Goal: Task Accomplishment & Management: Manage account settings

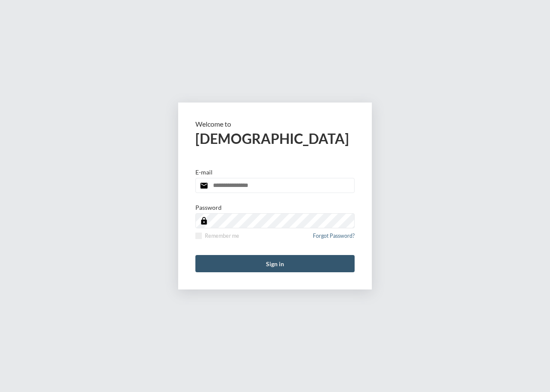
type input "**********"
click at [281, 269] on button "Sign in" at bounding box center [274, 263] width 159 height 17
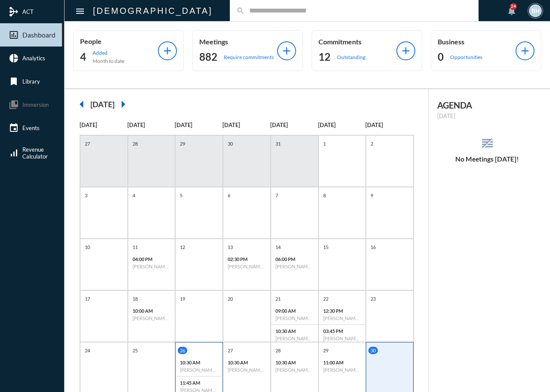
click at [195, 367] on div "10:30 AM [PERSON_NAME] - Review" at bounding box center [199, 366] width 47 height 20
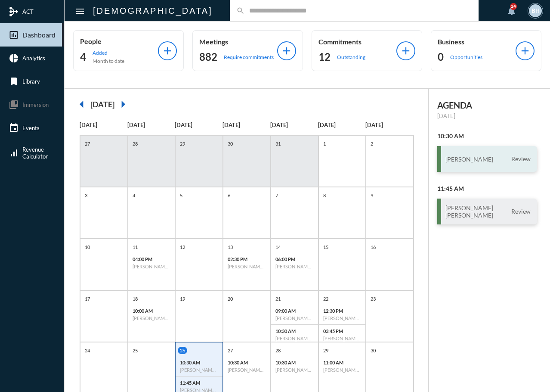
click at [479, 161] on h3 "[PERSON_NAME]" at bounding box center [470, 158] width 48 height 7
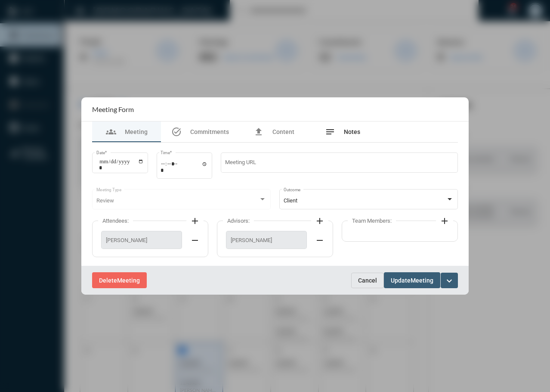
click at [354, 135] on span "Notes" at bounding box center [352, 131] width 16 height 7
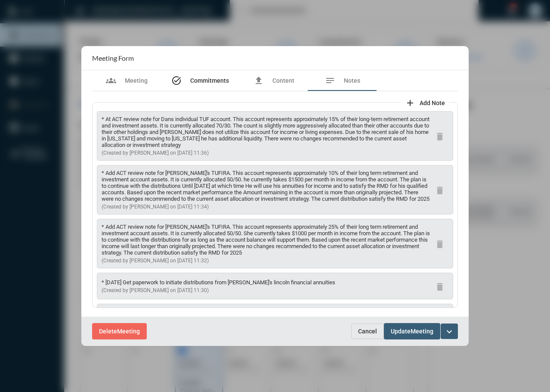
click at [213, 82] on span "Commitments" at bounding box center [209, 80] width 39 height 7
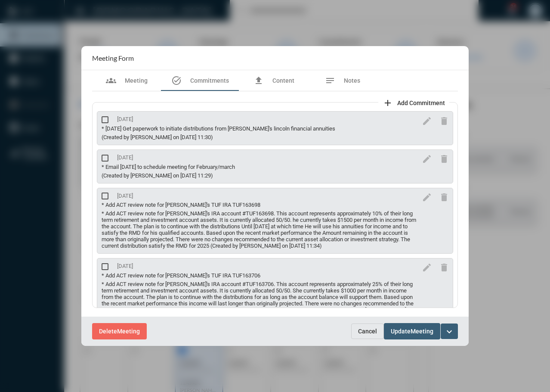
drag, startPoint x: 356, startPoint y: 333, endPoint x: 362, endPoint y: 331, distance: 5.7
click at [356, 333] on button "Cancel" at bounding box center [367, 330] width 33 height 15
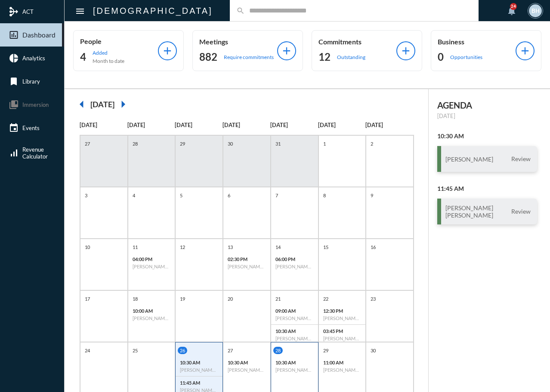
click at [281, 369] on h6 "[PERSON_NAME] - Review" at bounding box center [295, 370] width 38 height 6
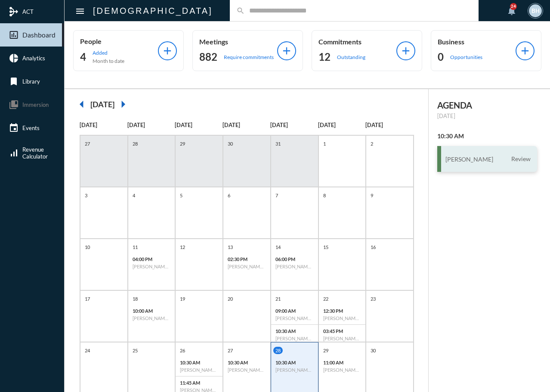
click at [474, 163] on div "[PERSON_NAME] Review" at bounding box center [487, 159] width 100 height 26
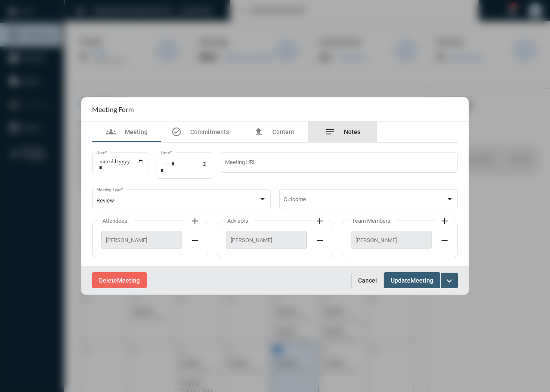
click at [342, 137] on div "notes Notes" at bounding box center [342, 131] width 69 height 21
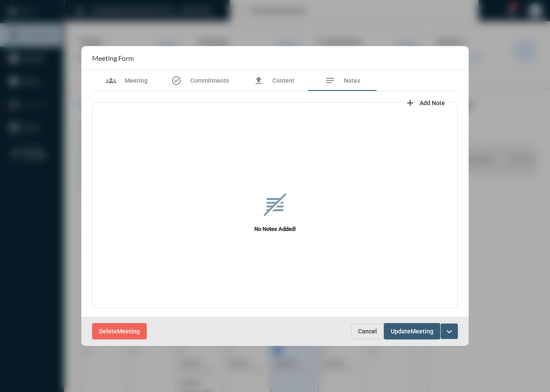
click at [366, 331] on span "Cancel" at bounding box center [367, 331] width 19 height 7
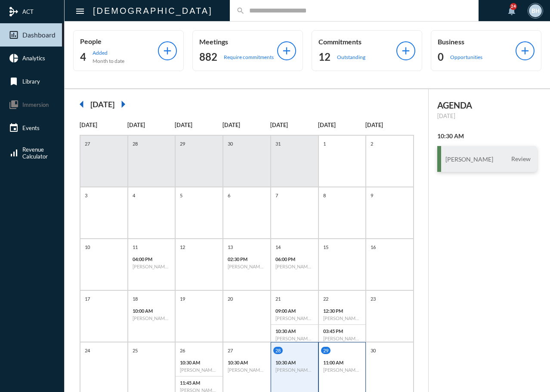
click at [338, 367] on div "11:00 AM [PERSON_NAME] - Investment" at bounding box center [342, 366] width 47 height 20
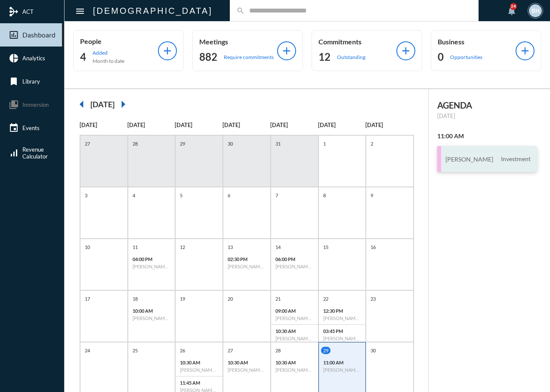
click at [498, 155] on div "[PERSON_NAME] Investment" at bounding box center [487, 159] width 100 height 26
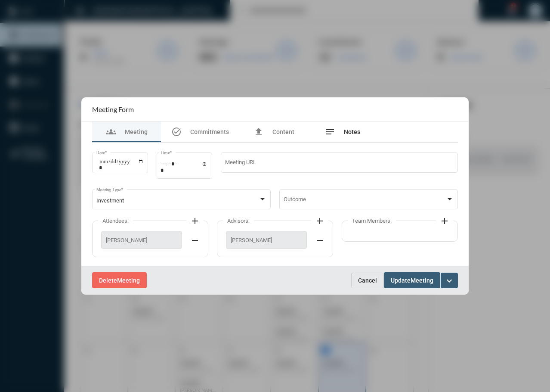
click at [354, 137] on div "notes Notes" at bounding box center [342, 131] width 69 height 21
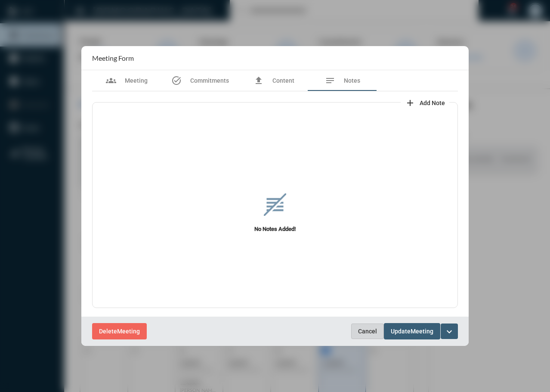
click at [370, 334] on span "Cancel" at bounding box center [367, 331] width 19 height 7
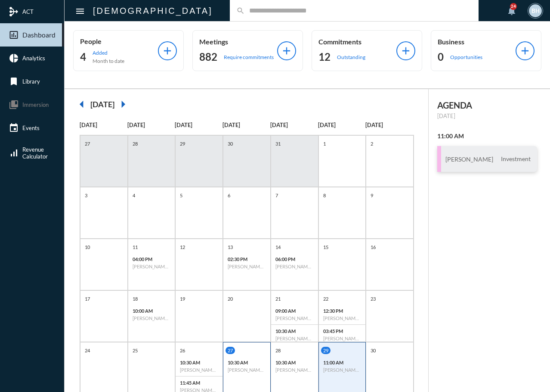
click at [239, 363] on p "10:30 AM" at bounding box center [247, 362] width 38 height 6
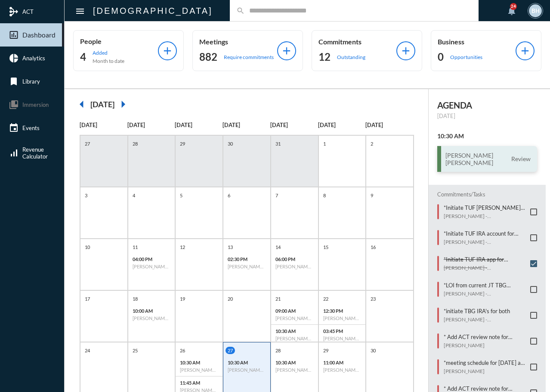
click at [476, 149] on div "[PERSON_NAME] [PERSON_NAME] Review" at bounding box center [487, 159] width 100 height 26
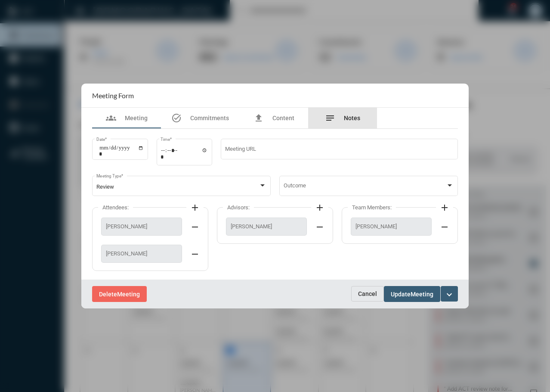
click at [353, 116] on span "Notes" at bounding box center [352, 118] width 16 height 7
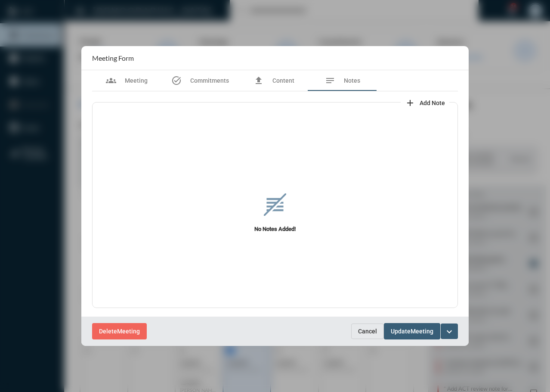
click at [363, 331] on span "Cancel" at bounding box center [367, 331] width 19 height 7
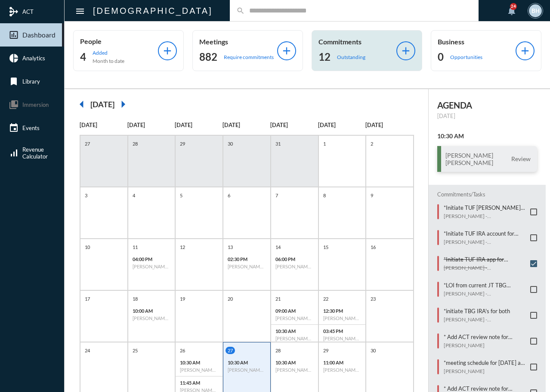
click at [361, 59] on p "Outstanding" at bounding box center [351, 57] width 28 height 6
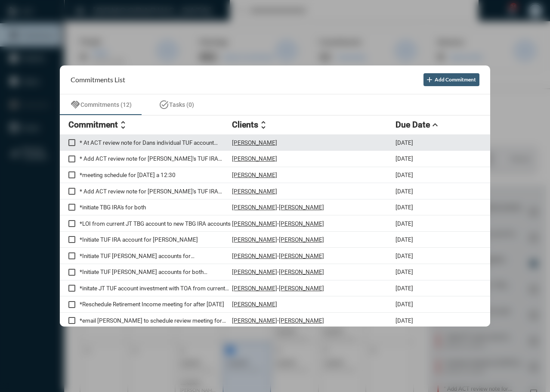
click at [111, 139] on p "* At ACT review note for Dans individual TUF account TUF164555" at bounding box center [156, 142] width 152 height 7
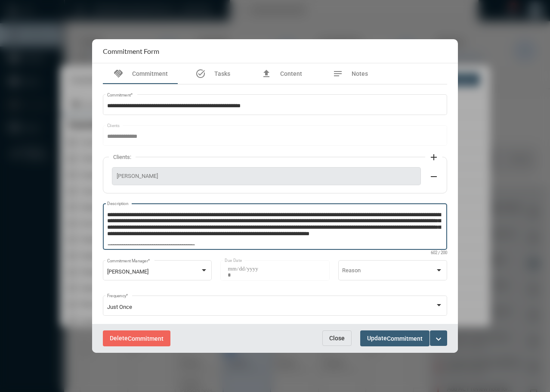
scroll to position [12, 0]
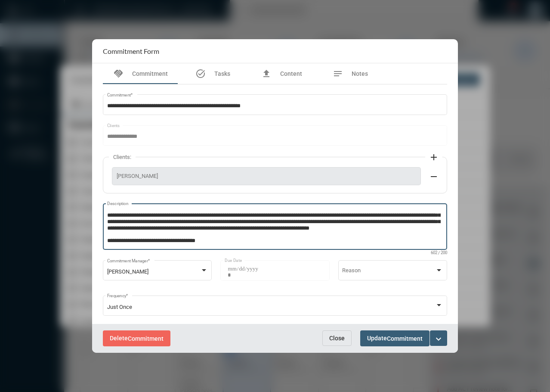
drag, startPoint x: 167, startPoint y: 213, endPoint x: 208, endPoint y: 226, distance: 42.5
click at [208, 226] on textarea "**********" at bounding box center [274, 228] width 334 height 34
drag, startPoint x: 438, startPoint y: 233, endPoint x: 441, endPoint y: 227, distance: 6.6
click at [441, 227] on textarea "**********" at bounding box center [274, 228] width 334 height 34
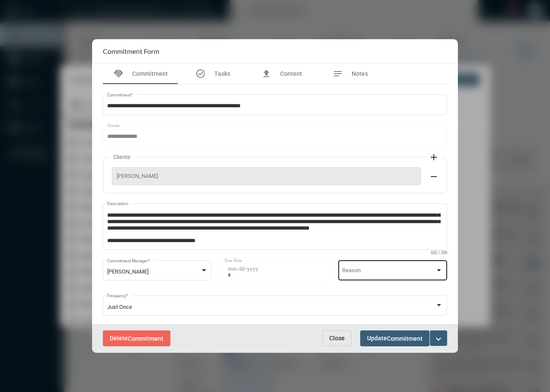
click at [394, 269] on span at bounding box center [388, 272] width 93 height 6
click at [297, 242] on div at bounding box center [275, 196] width 550 height 392
click at [441, 341] on mat-icon "expand_more" at bounding box center [439, 339] width 10 height 10
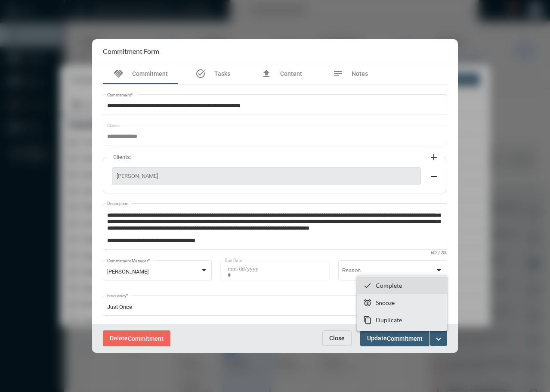
click at [389, 287] on p "Complete" at bounding box center [389, 285] width 26 height 7
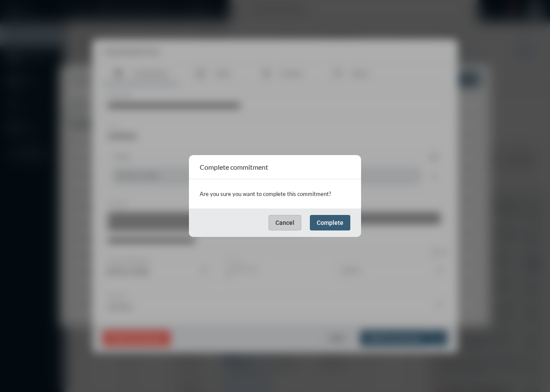
click at [326, 226] on span "Complete" at bounding box center [330, 222] width 27 height 7
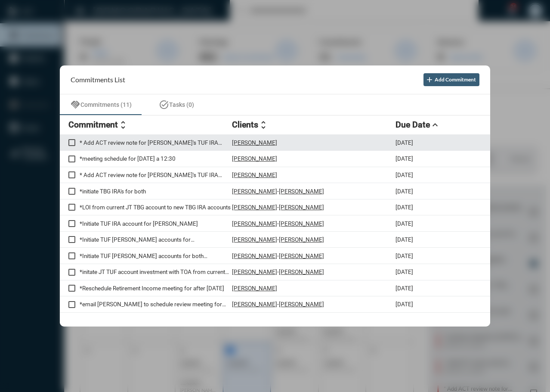
click at [183, 146] on div "* Add ACT review note for [PERSON_NAME]'s TUF IRA TUF163706 [PERSON_NAME] [DATE]" at bounding box center [275, 143] width 431 height 16
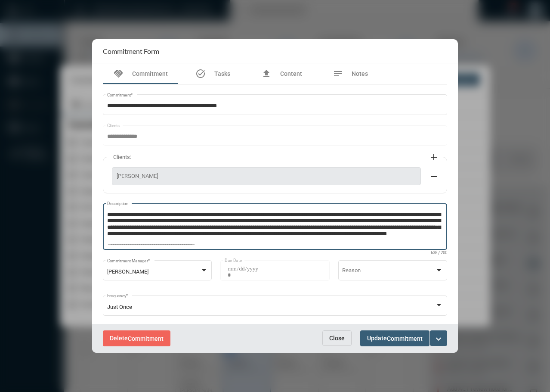
drag, startPoint x: 325, startPoint y: 242, endPoint x: 173, endPoint y: 213, distance: 155.6
click at [173, 213] on textarea "**********" at bounding box center [275, 228] width 336 height 34
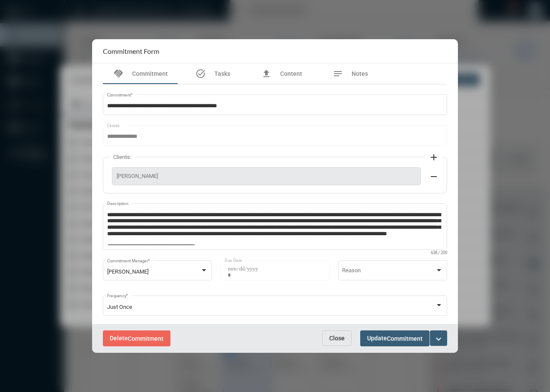
click at [441, 347] on div "Delete Commitment Close Update Commitment expand_more" at bounding box center [275, 338] width 366 height 29
click at [443, 338] on mat-icon "expand_more" at bounding box center [439, 339] width 10 height 10
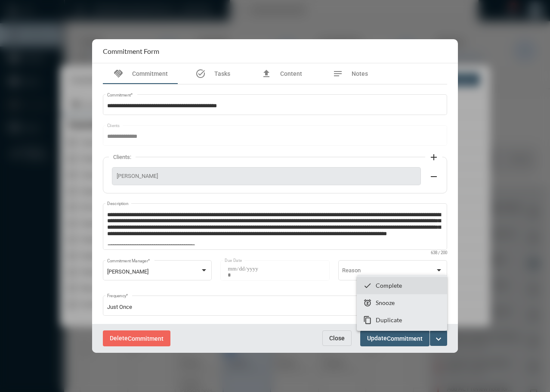
click at [390, 285] on p "Complete" at bounding box center [389, 285] width 26 height 7
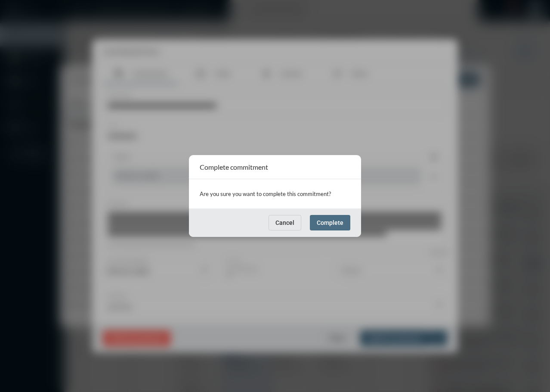
click at [334, 218] on button "Complete" at bounding box center [330, 222] width 40 height 15
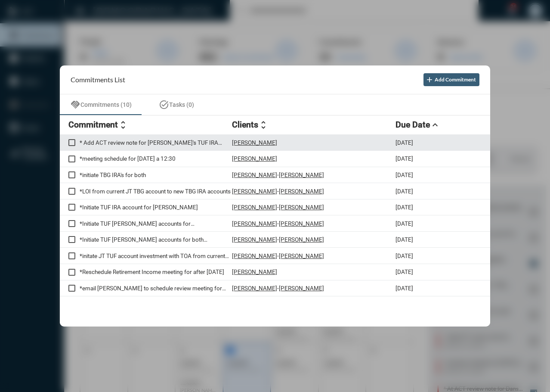
click at [140, 143] on p "* Add ACT review note for [PERSON_NAME]'s TUF IRA TUF163698" at bounding box center [156, 142] width 152 height 7
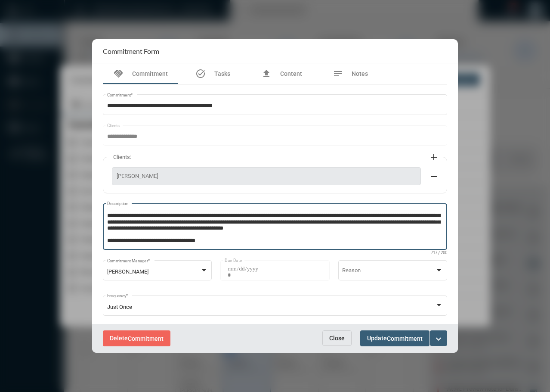
scroll to position [0, 0]
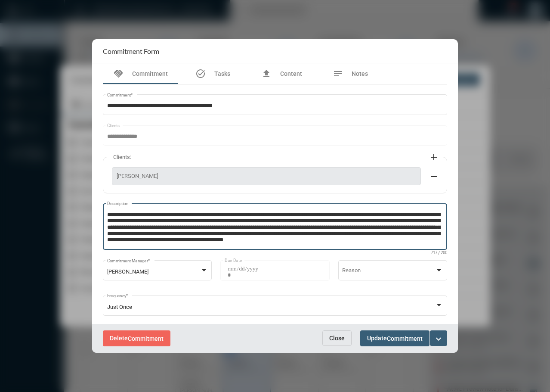
drag, startPoint x: 172, startPoint y: 230, endPoint x: 173, endPoint y: 215, distance: 15.2
click at [173, 215] on textarea "**********" at bounding box center [274, 228] width 334 height 34
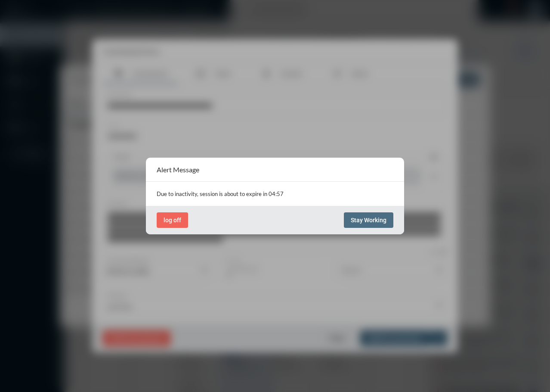
click at [369, 222] on span "Stay Working" at bounding box center [369, 220] width 36 height 7
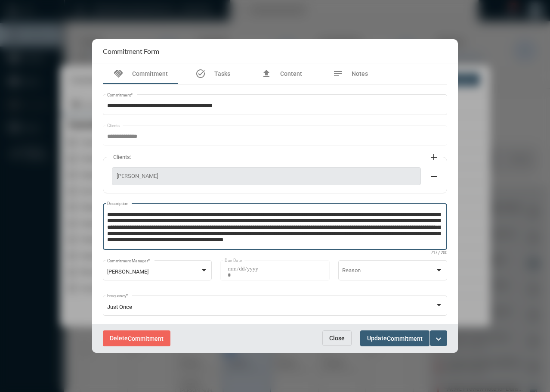
click at [344, 155] on div "**********" at bounding box center [275, 210] width 353 height 253
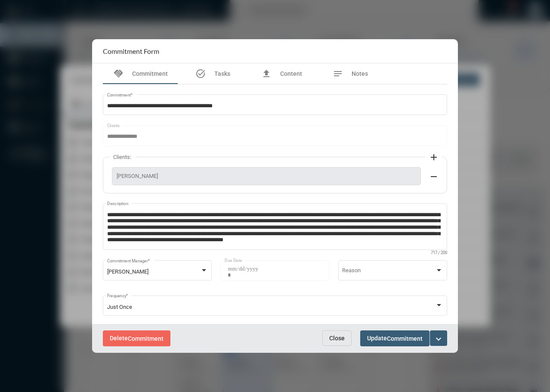
click at [442, 339] on mat-icon "expand_more" at bounding box center [439, 339] width 10 height 10
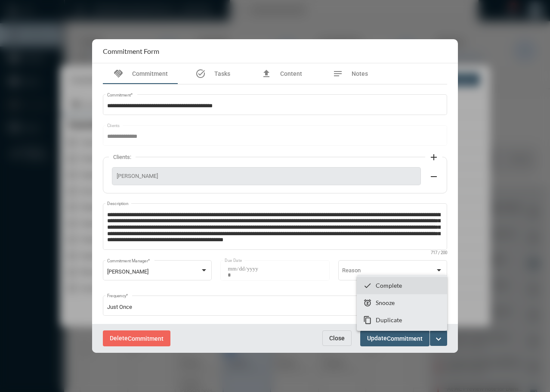
click at [392, 288] on p "Complete" at bounding box center [389, 285] width 26 height 7
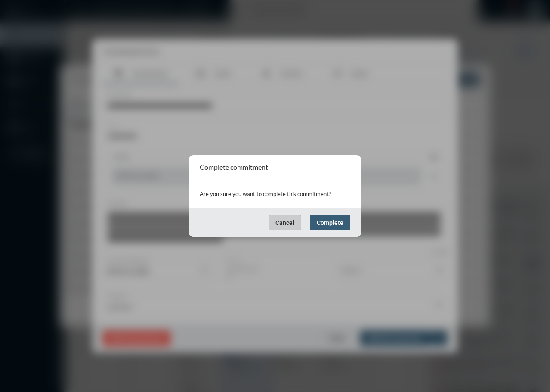
click at [328, 218] on button "Complete" at bounding box center [330, 222] width 40 height 15
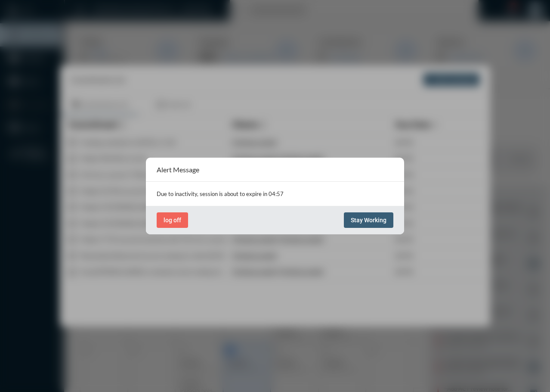
click at [369, 221] on span "Stay Working" at bounding box center [369, 220] width 36 height 7
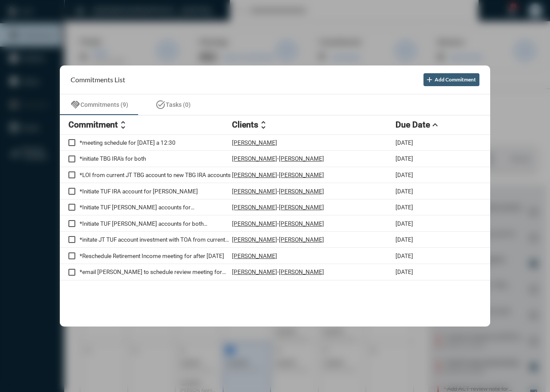
click at [323, 85] on section "Commitments List add Add Commitment" at bounding box center [275, 79] width 431 height 29
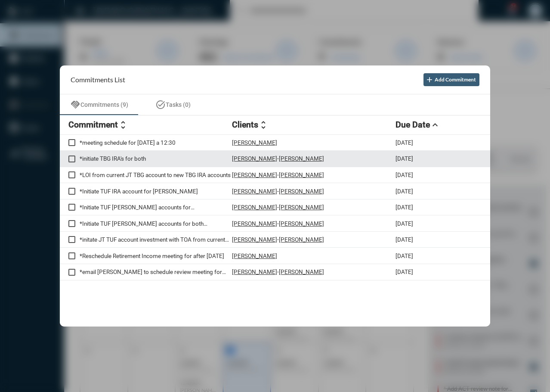
click at [122, 158] on p "*initiate TBG IRA's for both" at bounding box center [156, 158] width 152 height 7
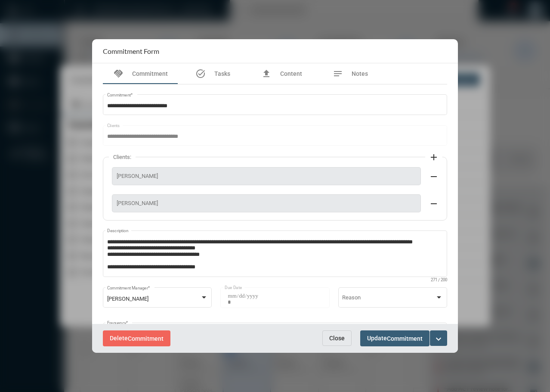
click at [443, 338] on mat-icon "expand_more" at bounding box center [439, 339] width 10 height 10
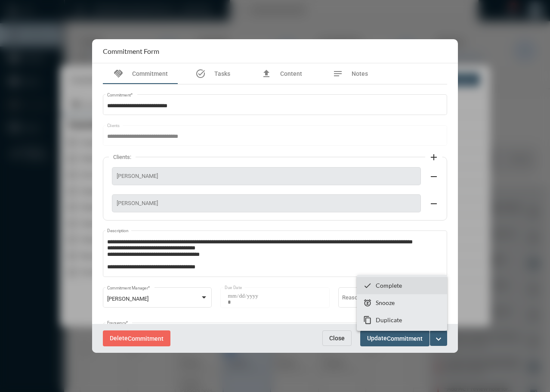
click at [379, 284] on p "Complete" at bounding box center [389, 285] width 26 height 7
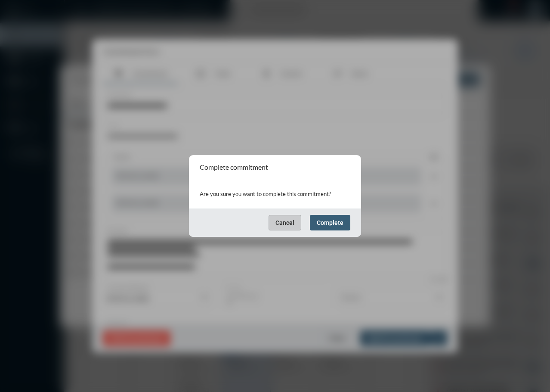
click at [332, 220] on span "Complete" at bounding box center [330, 222] width 27 height 7
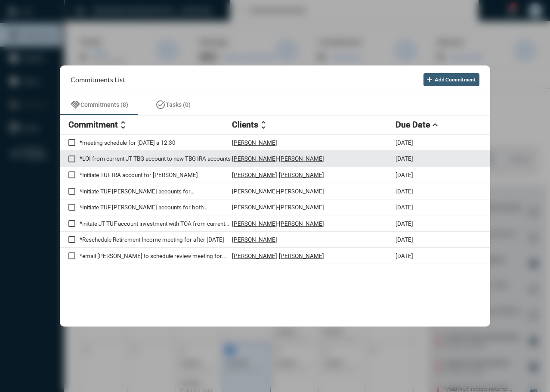
click at [151, 159] on p "*LOI from current JT TBG account to new TBG IRA accounts" at bounding box center [156, 158] width 152 height 7
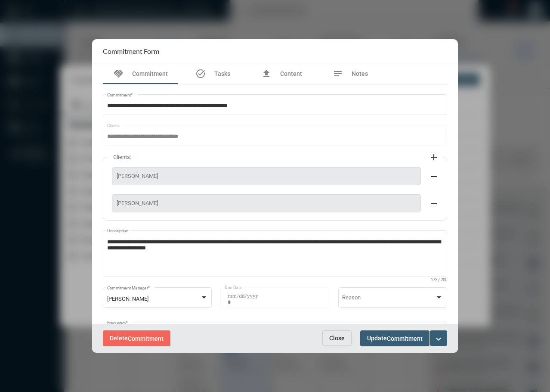
click at [448, 345] on div "Delete Commitment Close Update Commitment expand_more" at bounding box center [275, 338] width 366 height 29
click at [437, 344] on button "expand_more" at bounding box center [438, 337] width 17 height 15
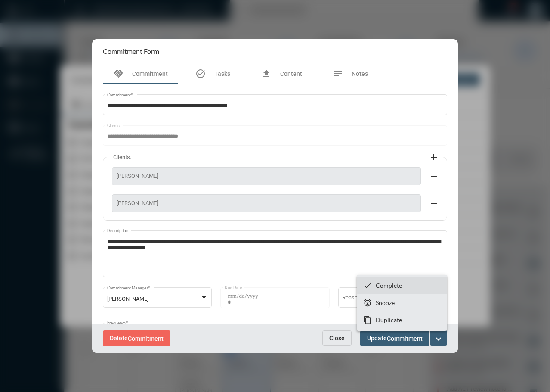
click at [382, 285] on p "Complete" at bounding box center [389, 285] width 26 height 7
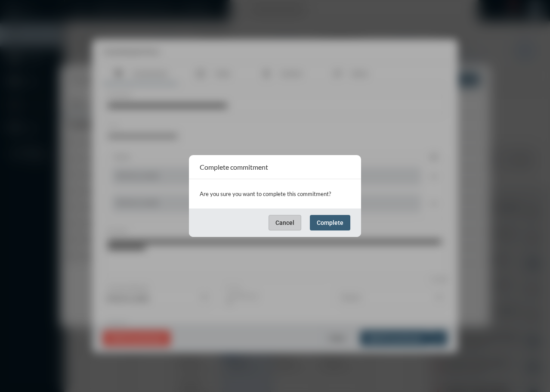
click at [334, 223] on span "Complete" at bounding box center [330, 222] width 27 height 7
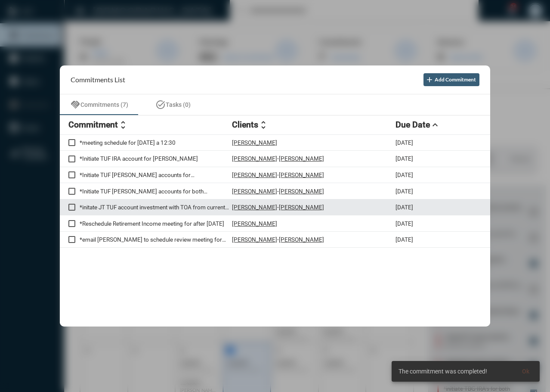
click at [161, 208] on p "*initate JT TUF account investment with TOA from current account at Assetmark" at bounding box center [156, 207] width 152 height 7
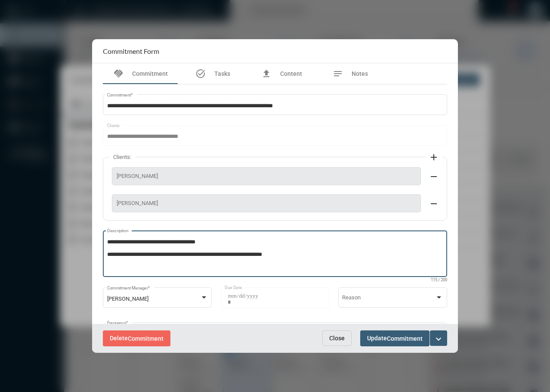
click at [306, 256] on textarea "**********" at bounding box center [275, 255] width 336 height 34
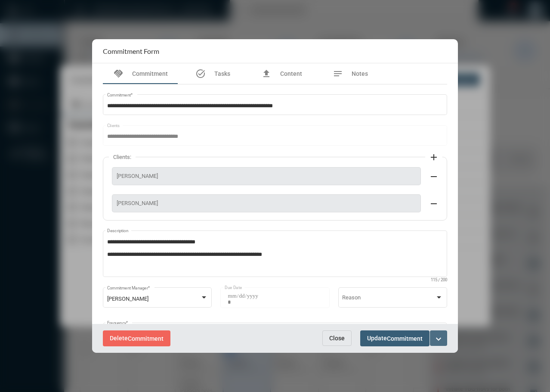
click at [440, 341] on mat-icon "expand_more" at bounding box center [439, 339] width 10 height 10
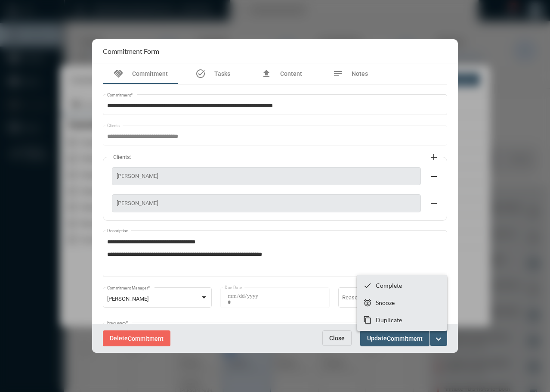
click at [159, 255] on div at bounding box center [275, 196] width 550 height 392
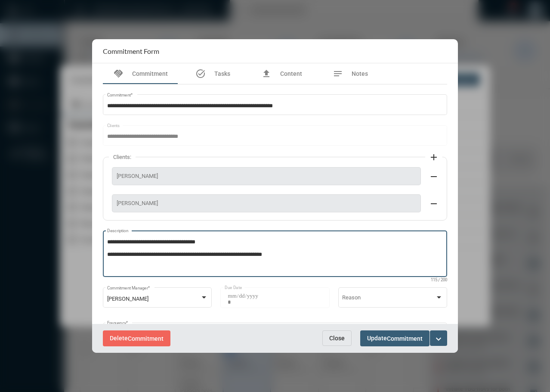
click at [159, 255] on textarea "**********" at bounding box center [275, 255] width 336 height 34
